Goal: Browse casually

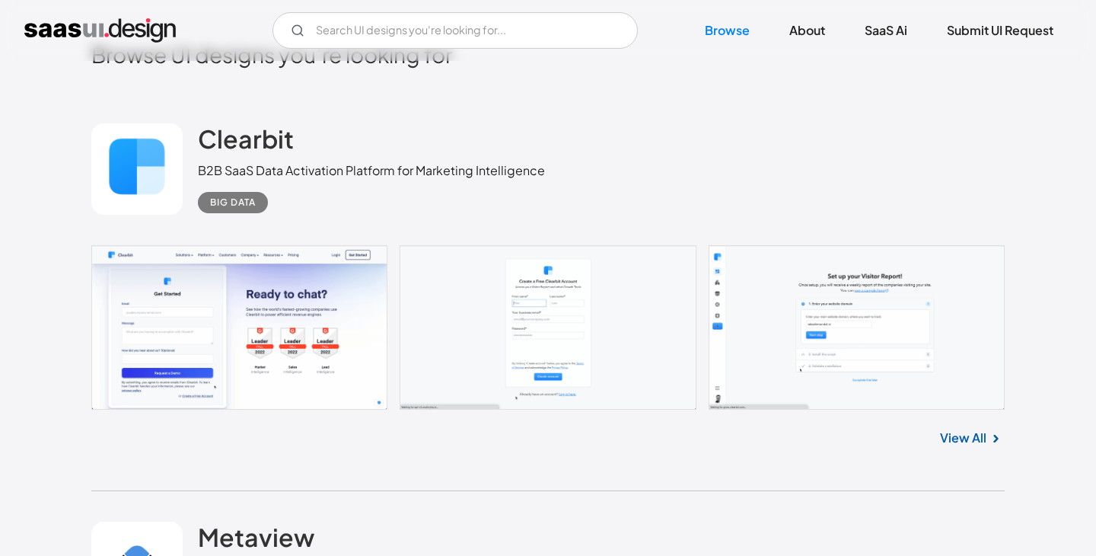
scroll to position [356, 0]
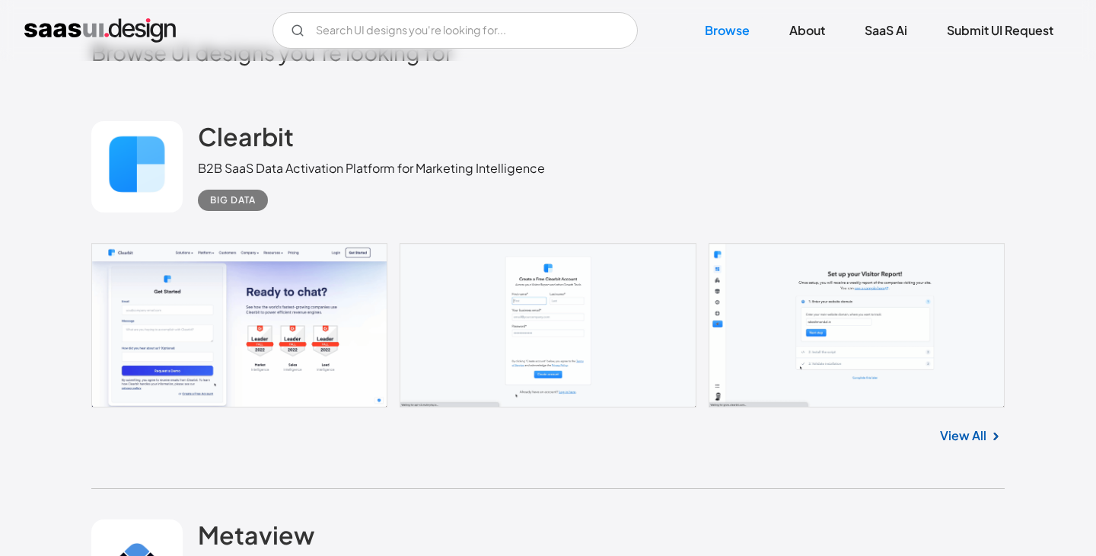
click at [913, 339] on link at bounding box center [547, 325] width 913 height 164
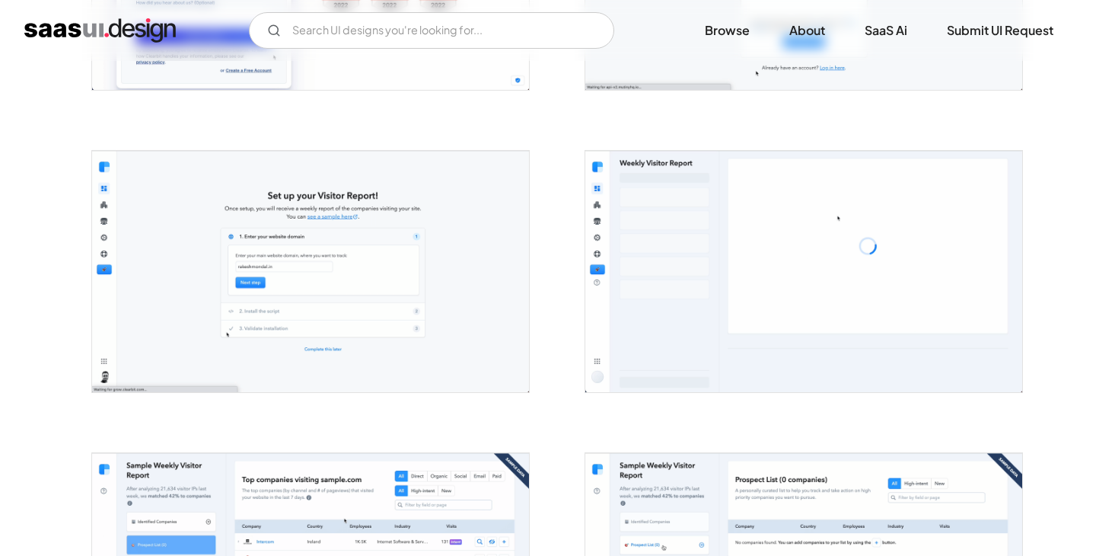
scroll to position [510, 0]
click at [288, 286] on img "open lightbox" at bounding box center [310, 269] width 437 height 241
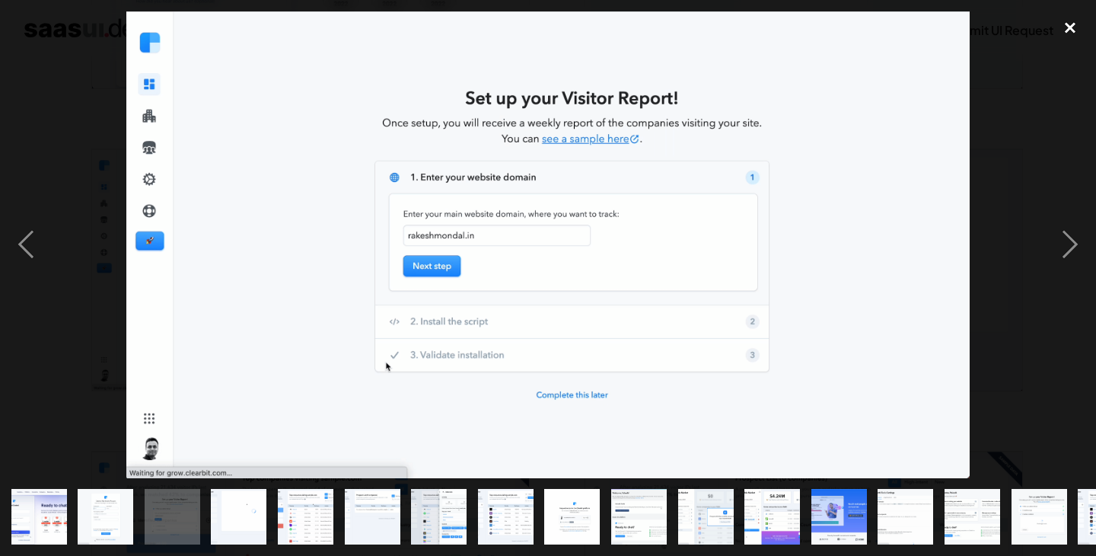
click at [1068, 23] on div "close lightbox" at bounding box center [1070, 27] width 52 height 33
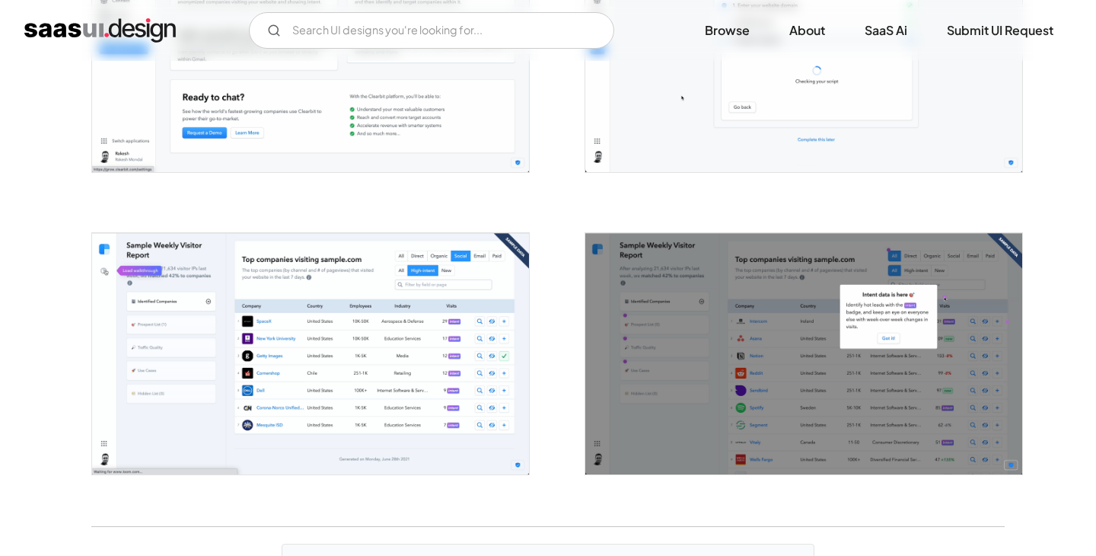
scroll to position [3011, 0]
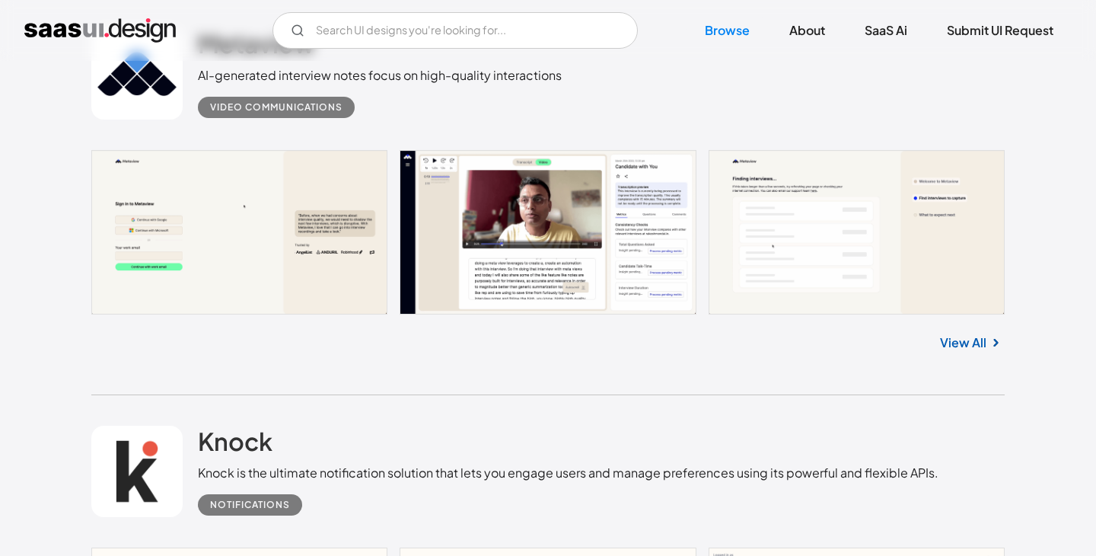
scroll to position [924, 0]
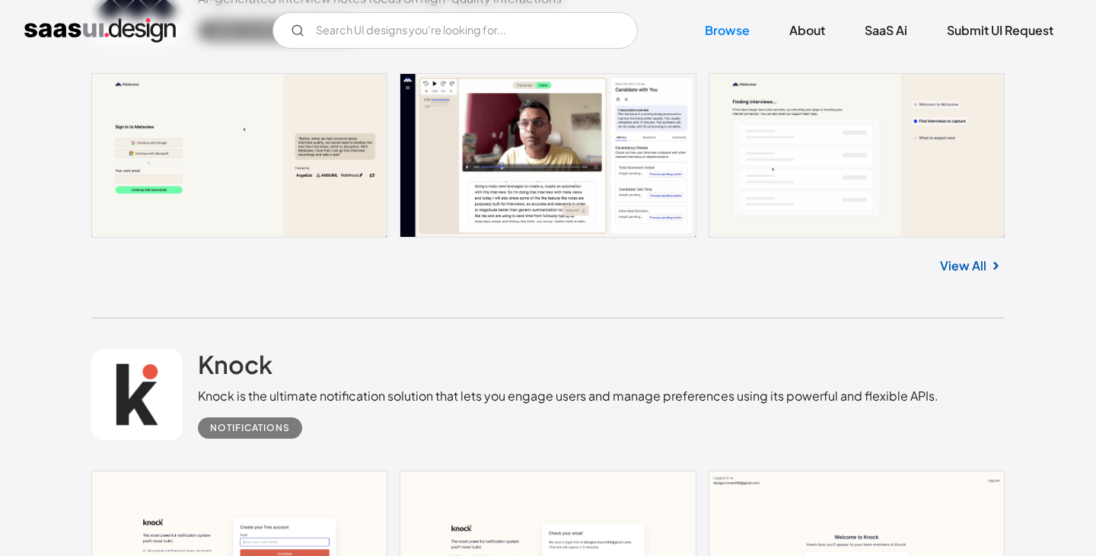
click at [276, 182] on link at bounding box center [547, 155] width 913 height 164
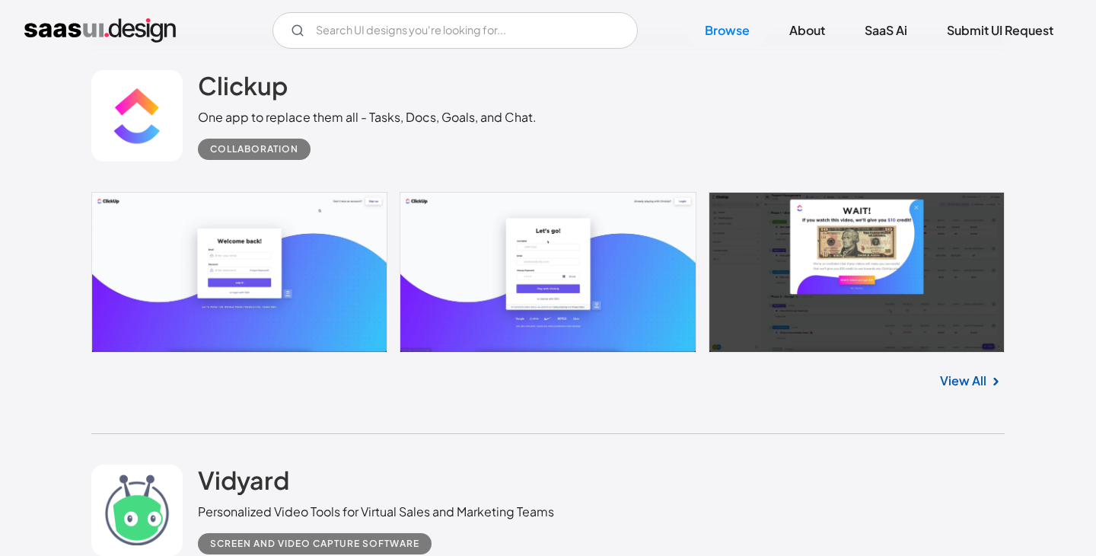
scroll to position [11192, 0]
click at [231, 291] on link at bounding box center [547, 271] width 913 height 161
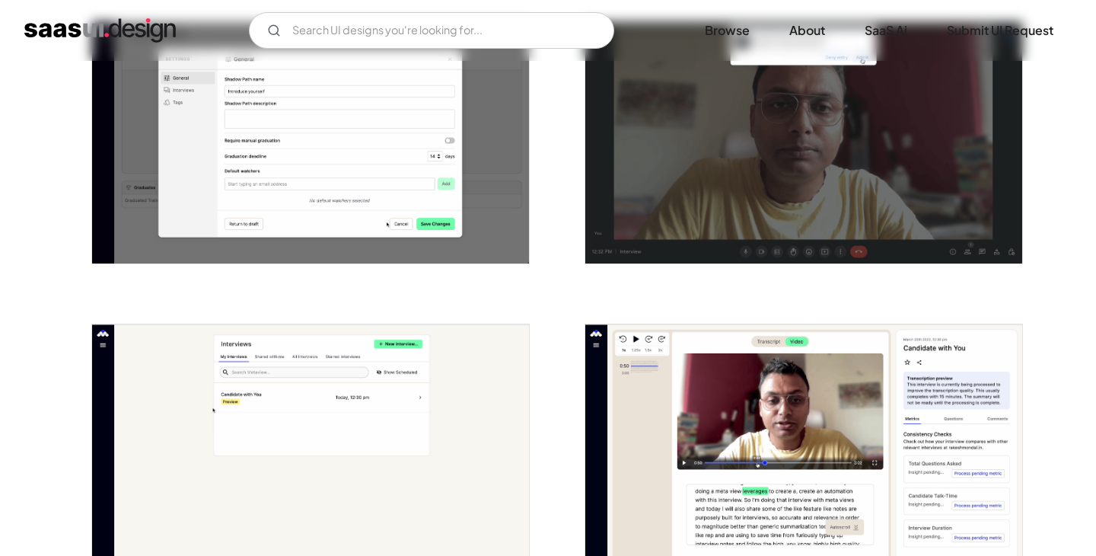
scroll to position [2746, 0]
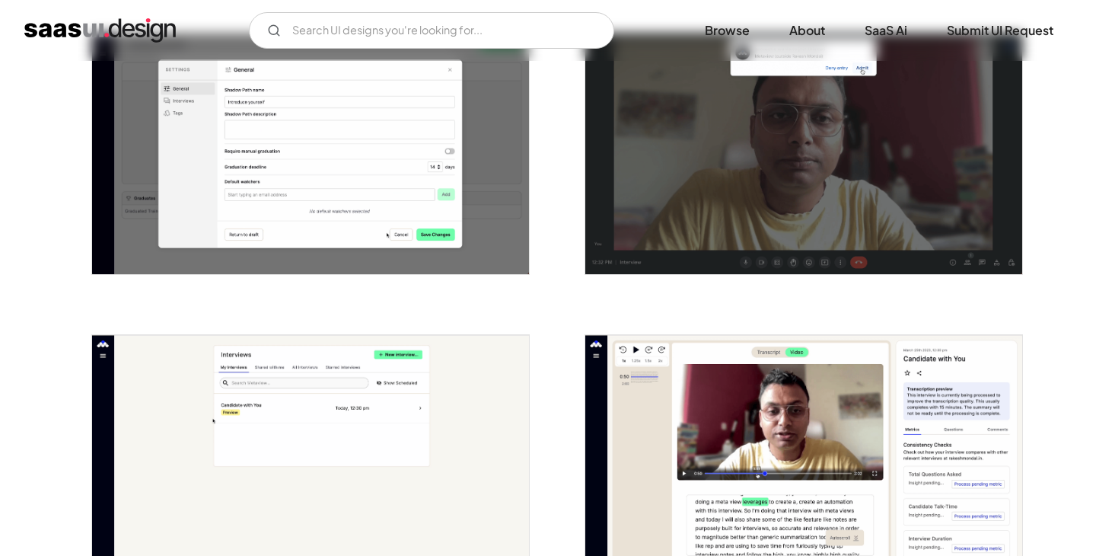
click at [779, 169] on img "open lightbox" at bounding box center [803, 154] width 437 height 242
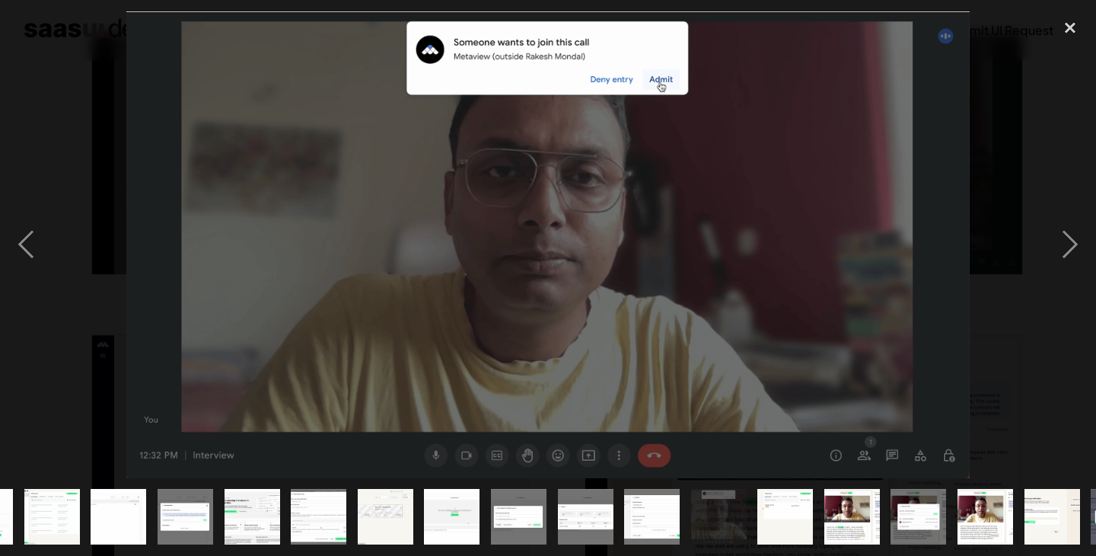
scroll to position [0, 515]
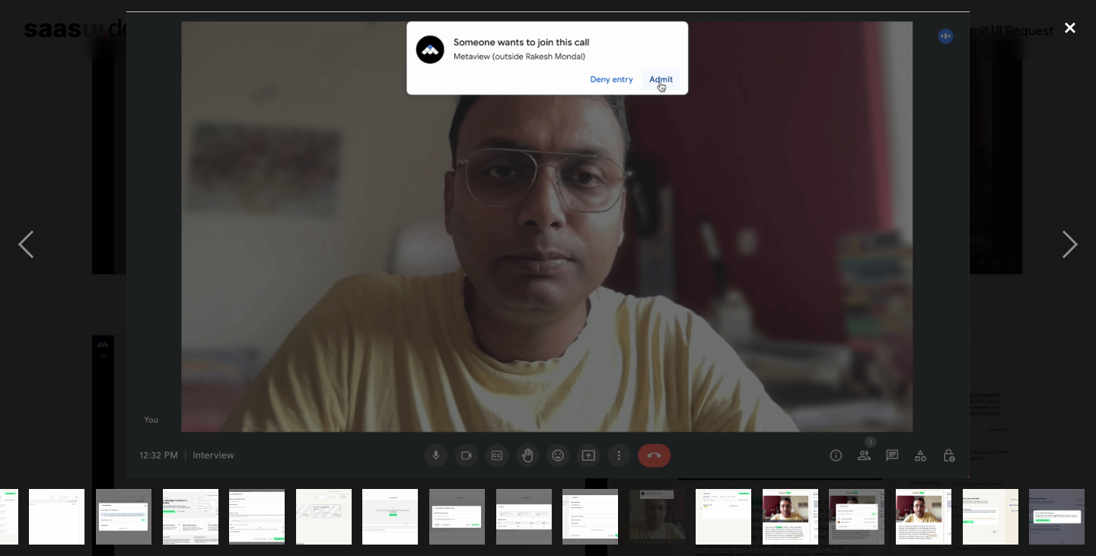
click at [1066, 26] on div "close lightbox" at bounding box center [1070, 27] width 52 height 33
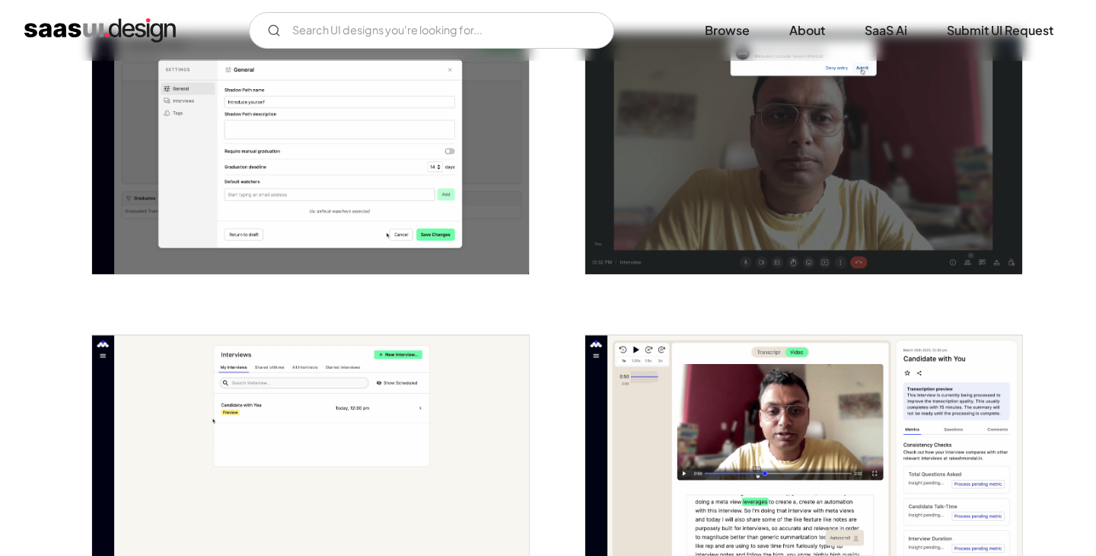
scroll to position [0, 0]
click at [856, 406] on img "open lightbox" at bounding box center [803, 456] width 437 height 242
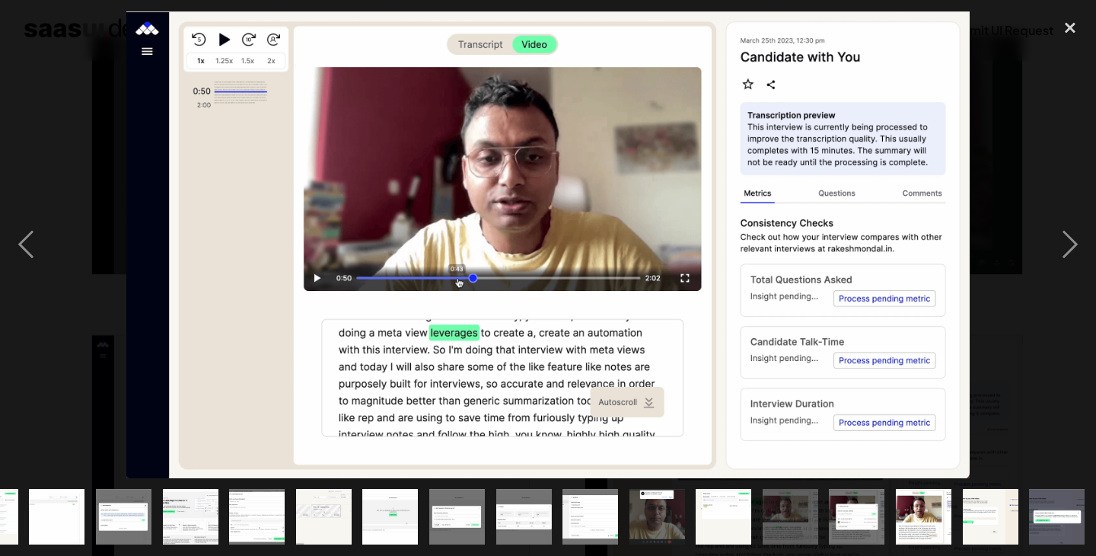
scroll to position [0, 515]
click at [1063, 25] on div "close lightbox" at bounding box center [1070, 27] width 52 height 33
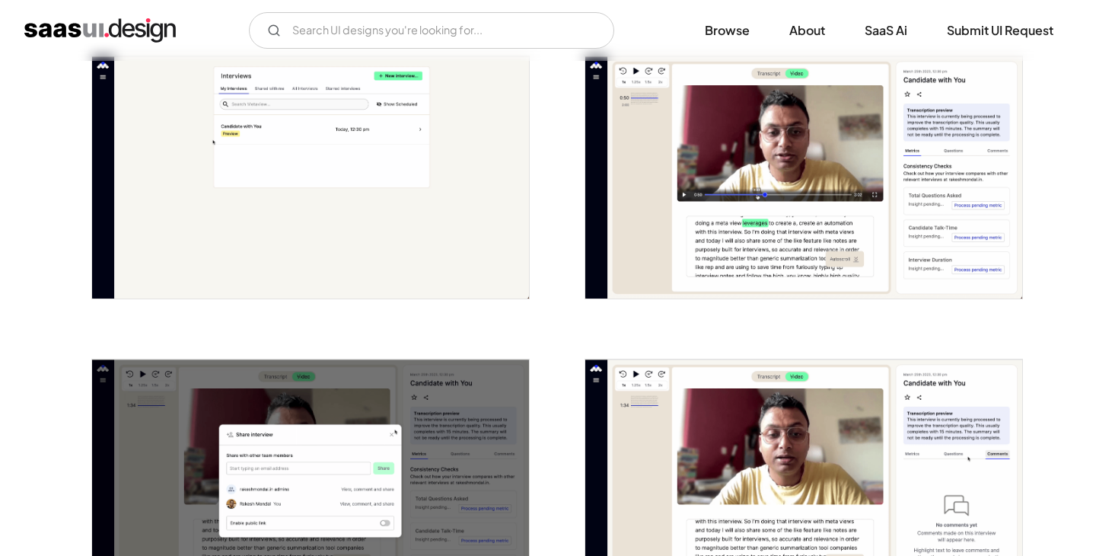
scroll to position [3569, 0]
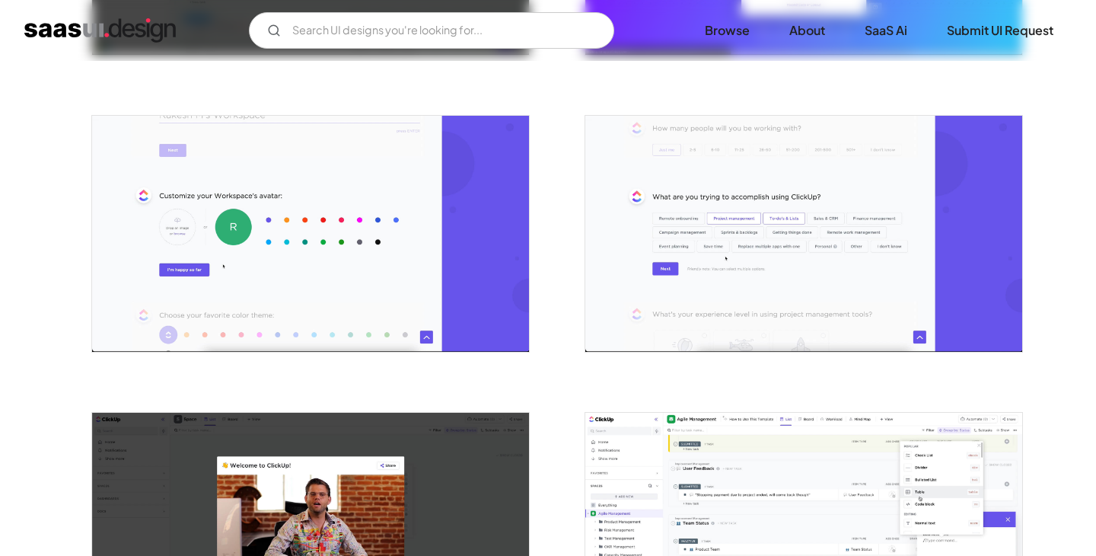
scroll to position [757, 0]
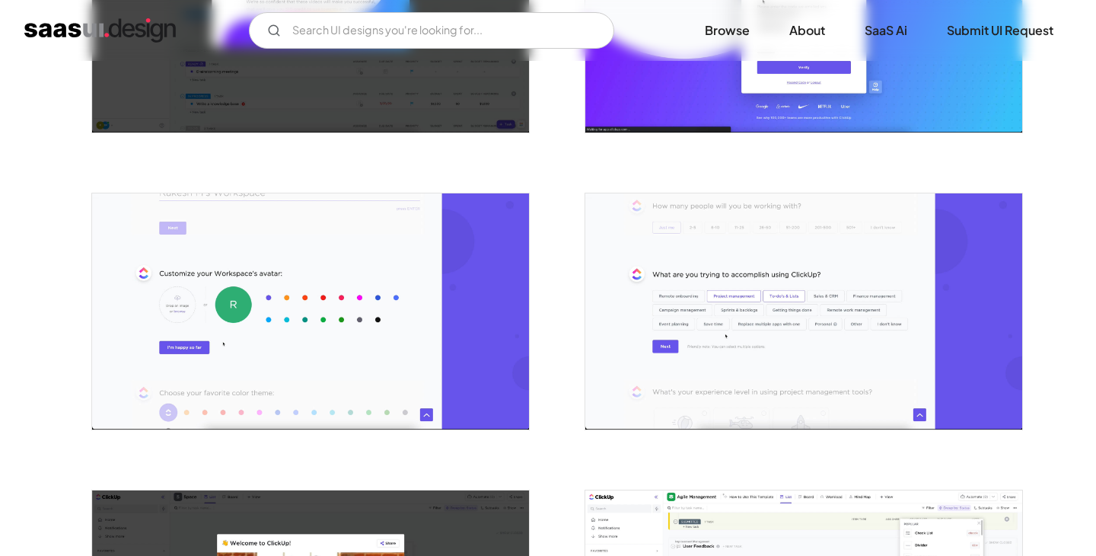
click at [757, 282] on img "open lightbox" at bounding box center [803, 311] width 437 height 236
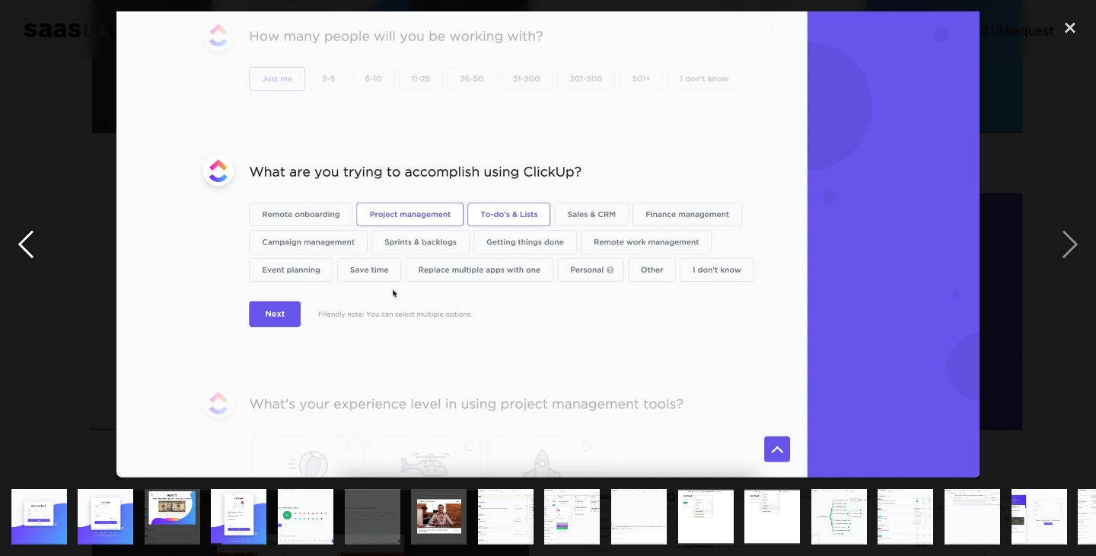
click at [18, 231] on div "previous image" at bounding box center [26, 244] width 52 height 467
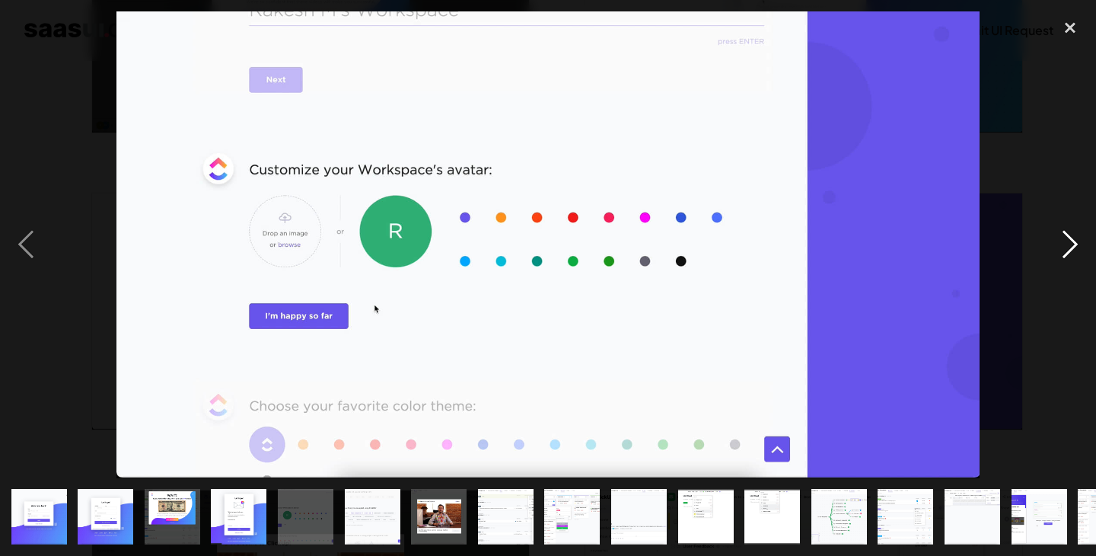
click at [1067, 237] on div "next image" at bounding box center [1070, 244] width 52 height 467
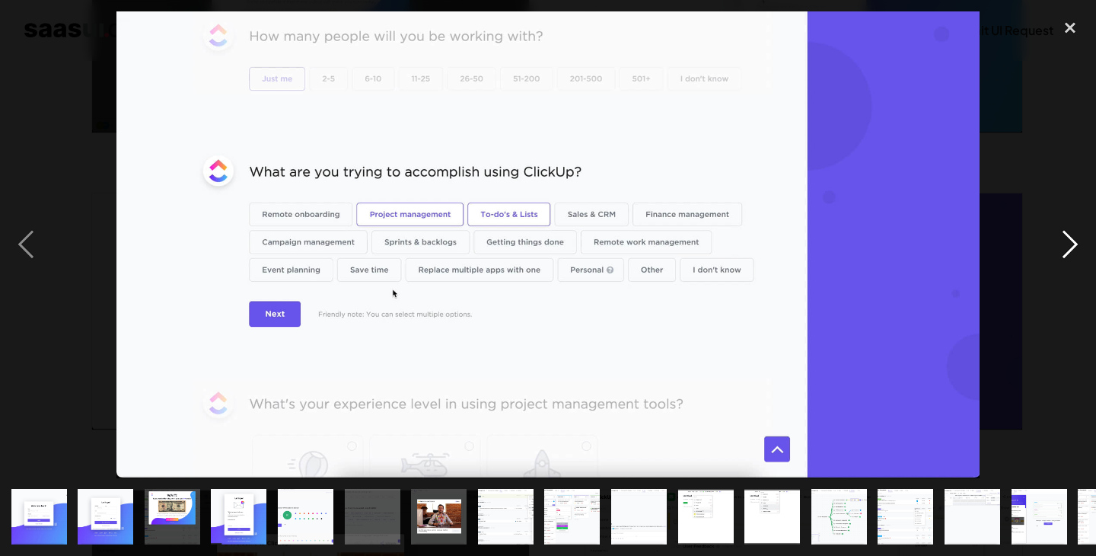
click at [1067, 237] on div "next image" at bounding box center [1070, 244] width 52 height 467
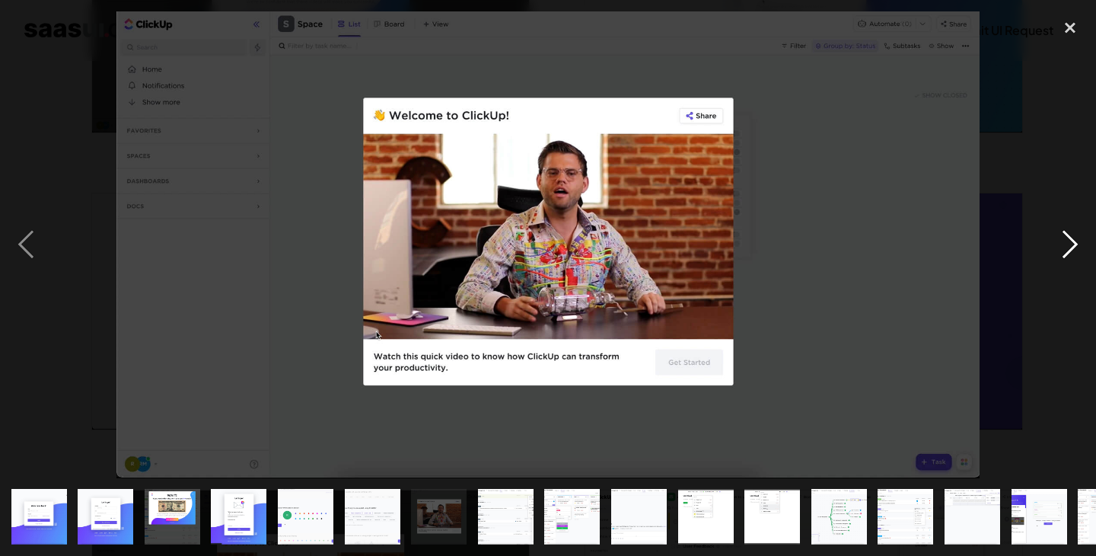
click at [1067, 237] on div "next image" at bounding box center [1070, 244] width 52 height 467
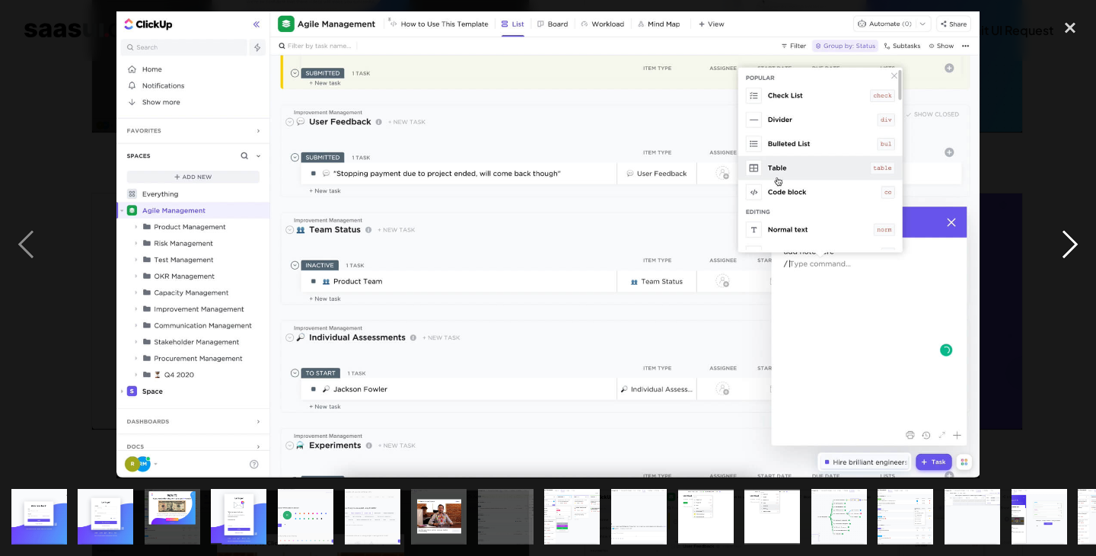
click at [1067, 237] on div "next image" at bounding box center [1070, 244] width 52 height 467
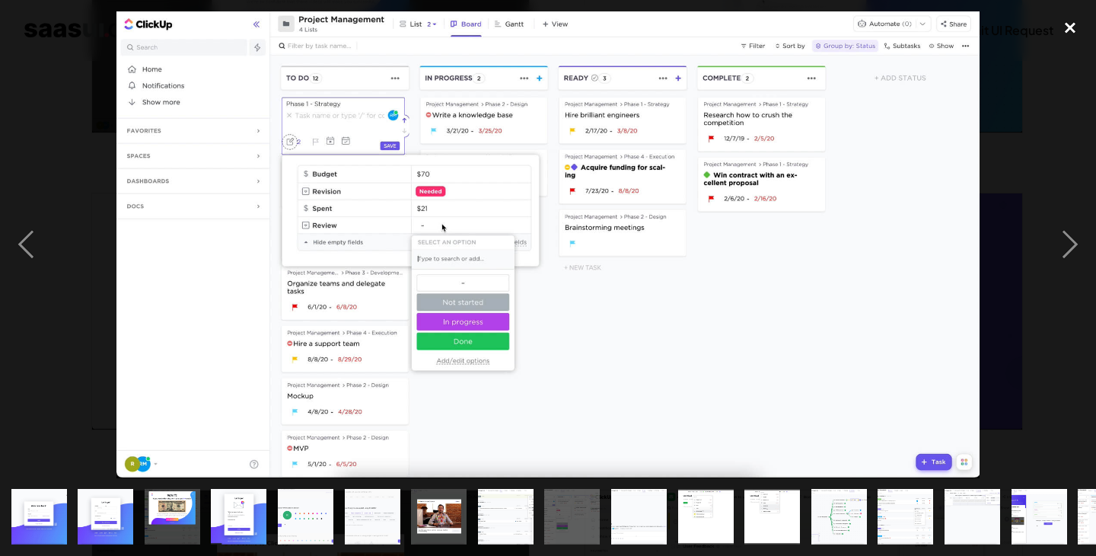
click at [1073, 30] on div "close lightbox" at bounding box center [1070, 27] width 52 height 33
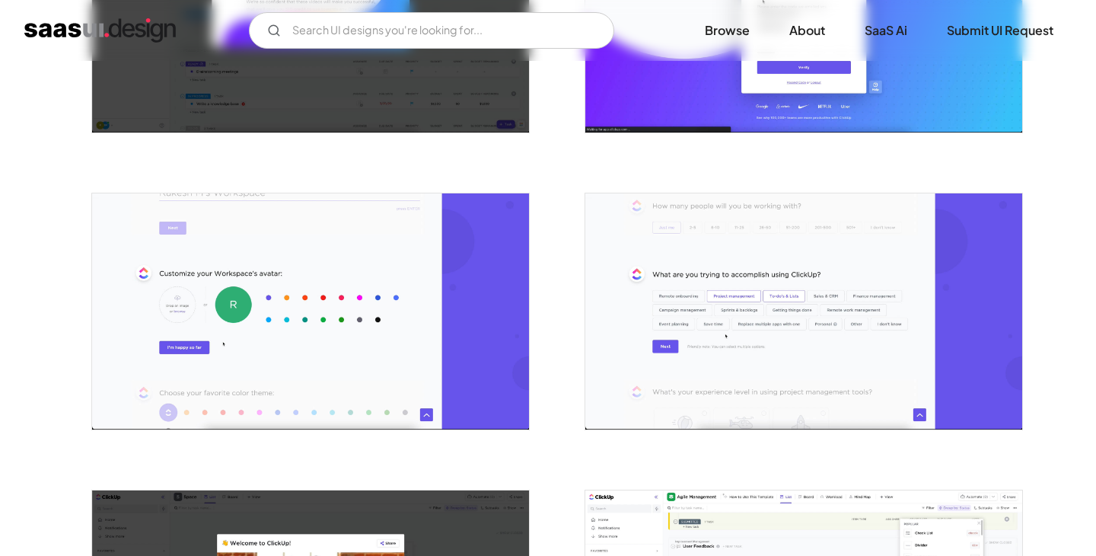
scroll to position [0, 0]
